Goal: Navigation & Orientation: Find specific page/section

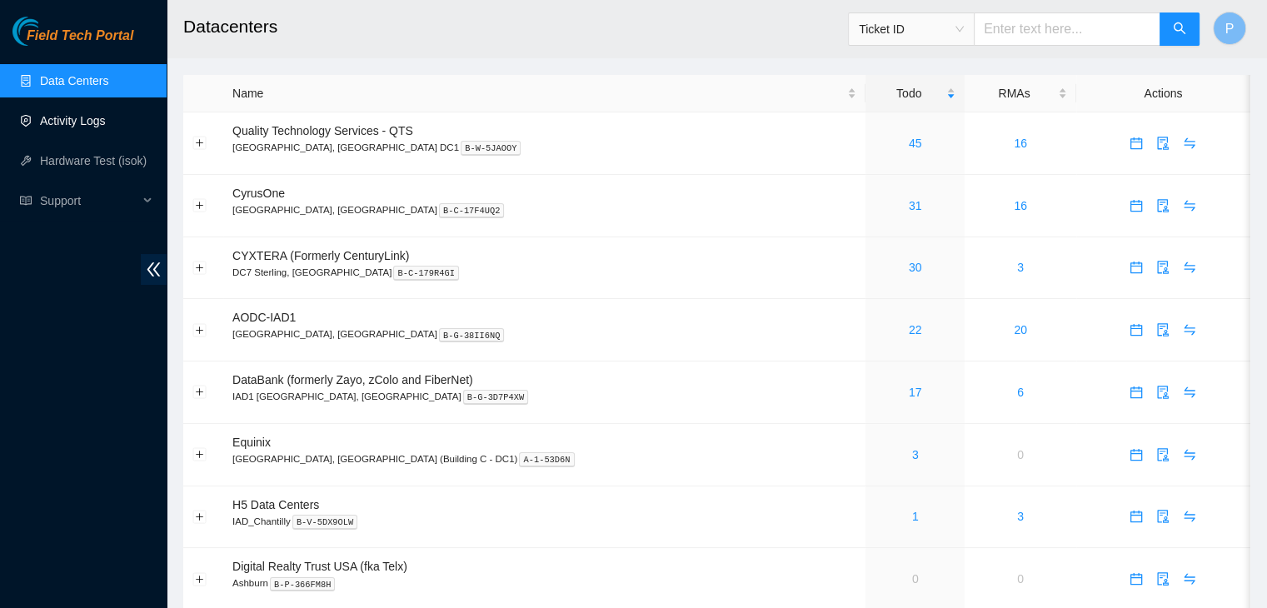
click at [86, 122] on link "Activity Logs" at bounding box center [73, 120] width 66 height 13
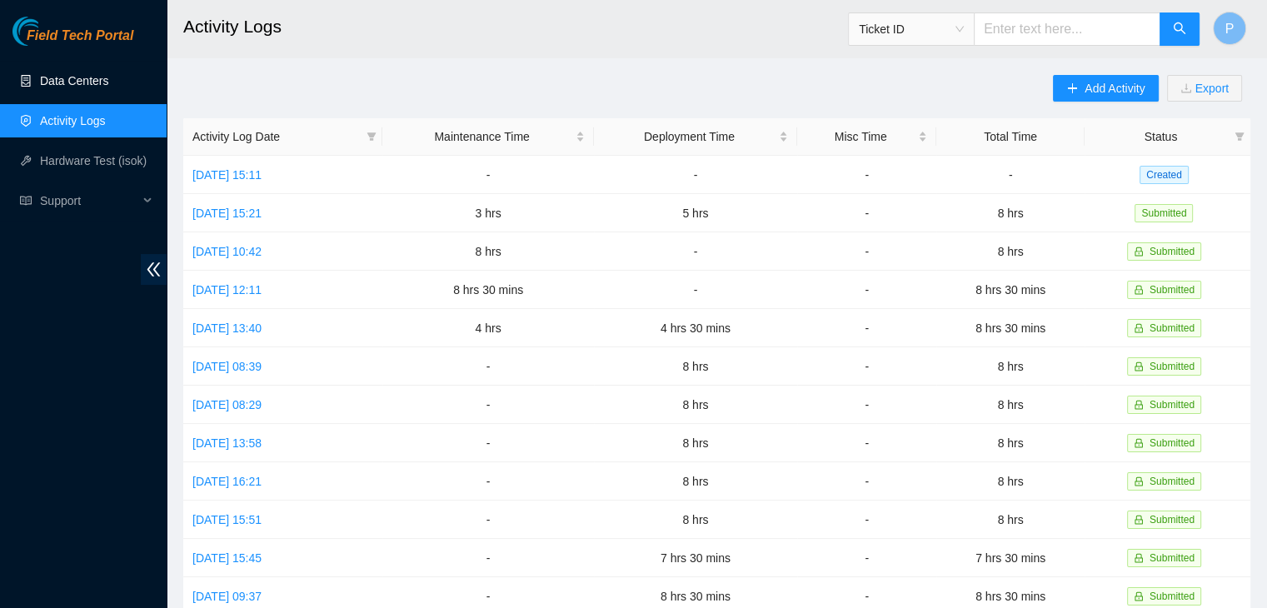
click at [90, 80] on link "Data Centers" at bounding box center [74, 80] width 68 height 13
